Goal: Task Accomplishment & Management: Use online tool/utility

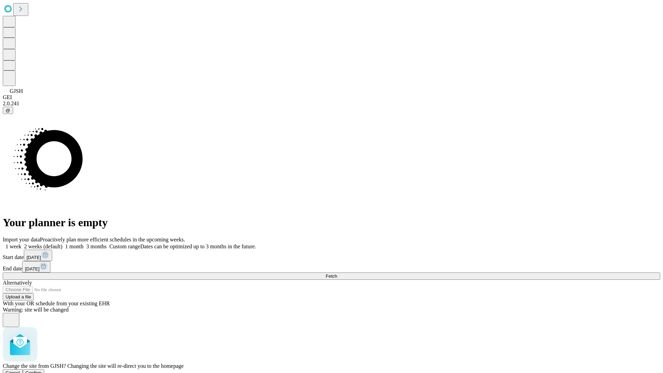
click at [42, 370] on span "Confirm" at bounding box center [34, 372] width 16 height 5
click at [84, 243] on label "1 month" at bounding box center [73, 246] width 21 height 6
click at [337, 274] on span "Fetch" at bounding box center [331, 276] width 11 height 5
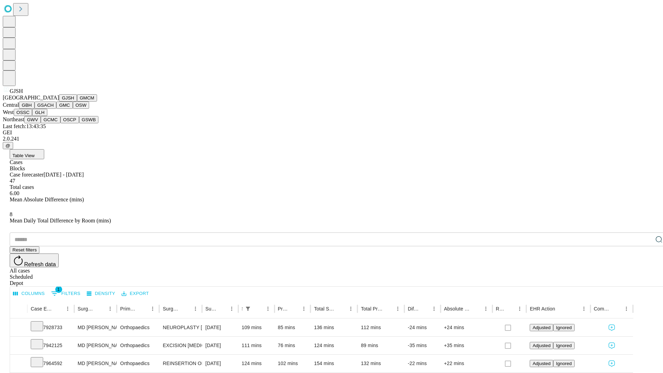
click at [77, 102] on button "GMCM" at bounding box center [87, 97] width 20 height 7
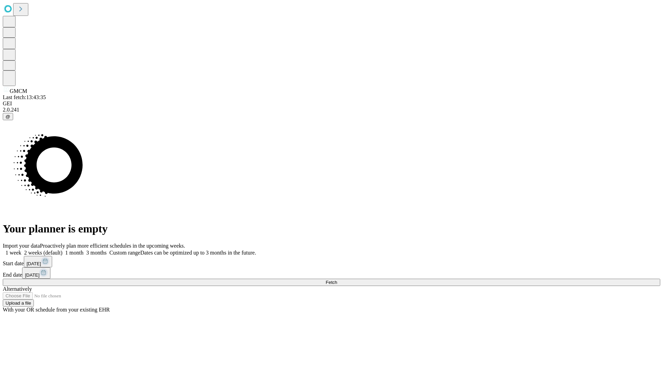
click at [337, 280] on span "Fetch" at bounding box center [331, 282] width 11 height 5
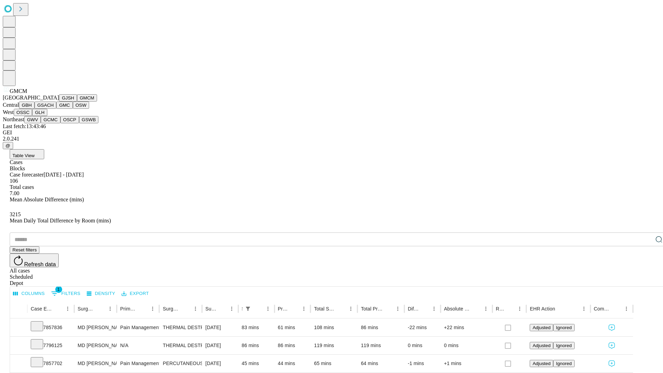
click at [35, 109] on button "GBH" at bounding box center [27, 105] width 16 height 7
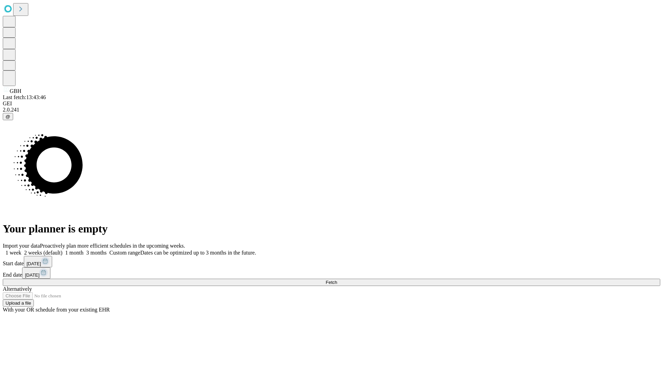
click at [337, 280] on span "Fetch" at bounding box center [331, 282] width 11 height 5
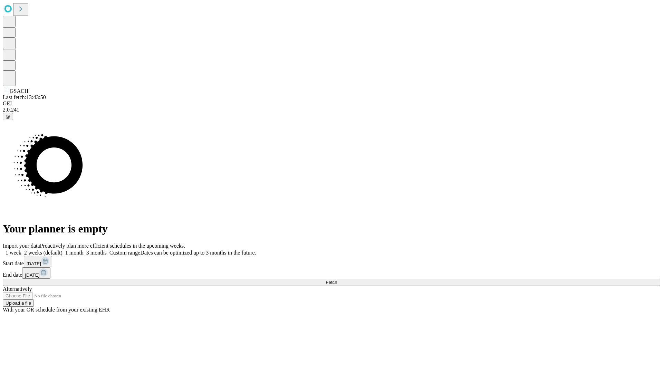
click at [84, 250] on label "1 month" at bounding box center [73, 253] width 21 height 6
click at [337, 280] on span "Fetch" at bounding box center [331, 282] width 11 height 5
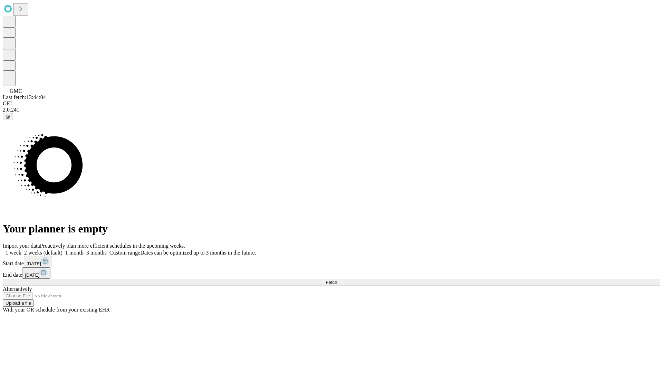
click at [337, 280] on span "Fetch" at bounding box center [331, 282] width 11 height 5
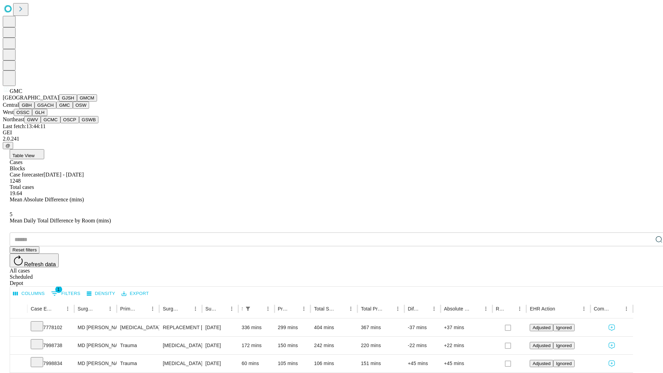
click at [73, 109] on button "OSW" at bounding box center [81, 105] width 17 height 7
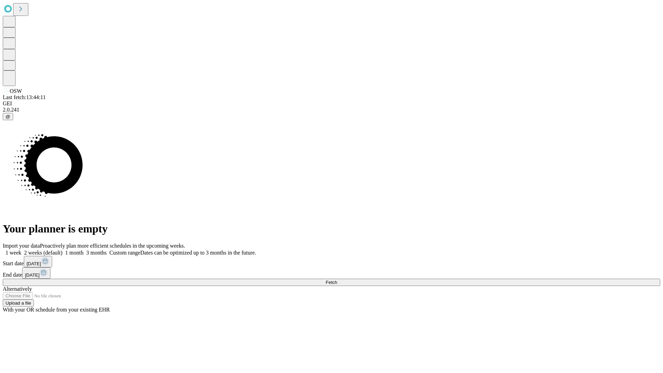
click at [84, 250] on label "1 month" at bounding box center [73, 253] width 21 height 6
click at [337, 280] on span "Fetch" at bounding box center [331, 282] width 11 height 5
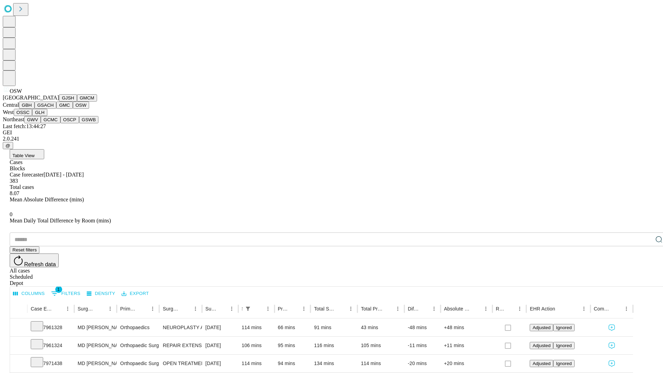
click at [32, 116] on button "OSSC" at bounding box center [23, 112] width 19 height 7
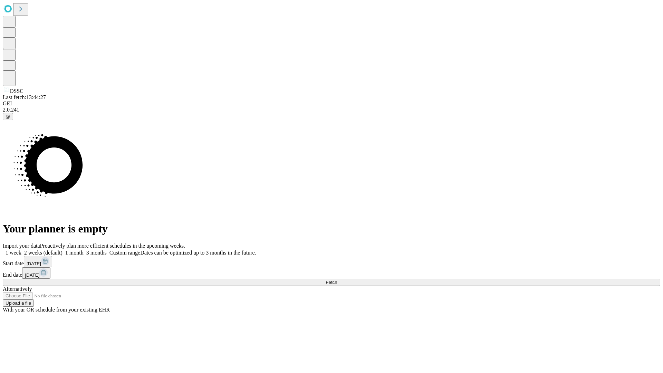
click at [84, 250] on label "1 month" at bounding box center [73, 253] width 21 height 6
click at [337, 280] on span "Fetch" at bounding box center [331, 282] width 11 height 5
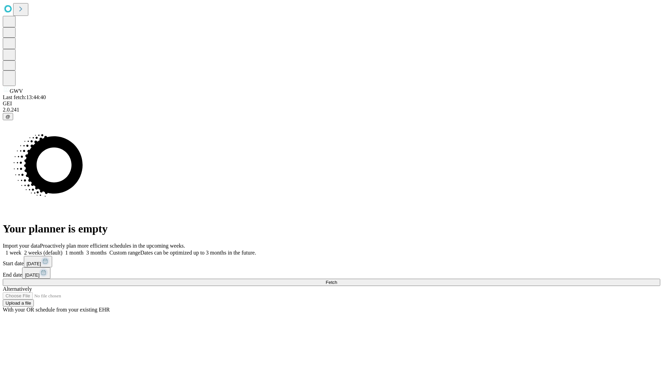
click at [84, 250] on label "1 month" at bounding box center [73, 253] width 21 height 6
click at [337, 280] on span "Fetch" at bounding box center [331, 282] width 11 height 5
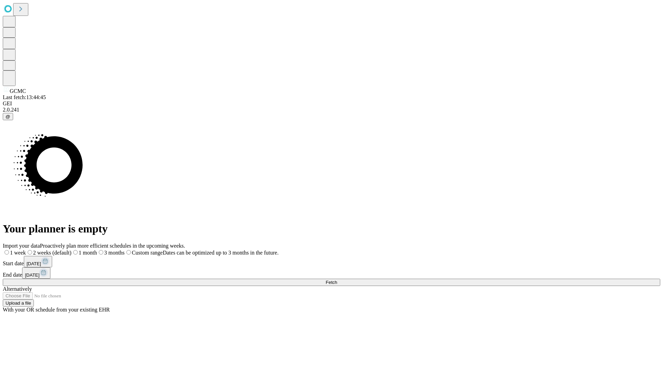
click at [97, 250] on label "1 month" at bounding box center [84, 253] width 26 height 6
click at [337, 280] on span "Fetch" at bounding box center [331, 282] width 11 height 5
